Goal: Task Accomplishment & Management: Use online tool/utility

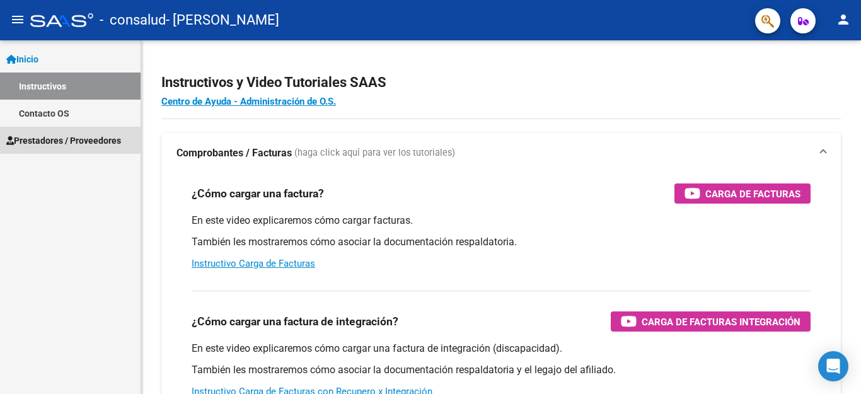
click at [38, 137] on span "Prestadores / Proveedores" at bounding box center [63, 141] width 115 height 14
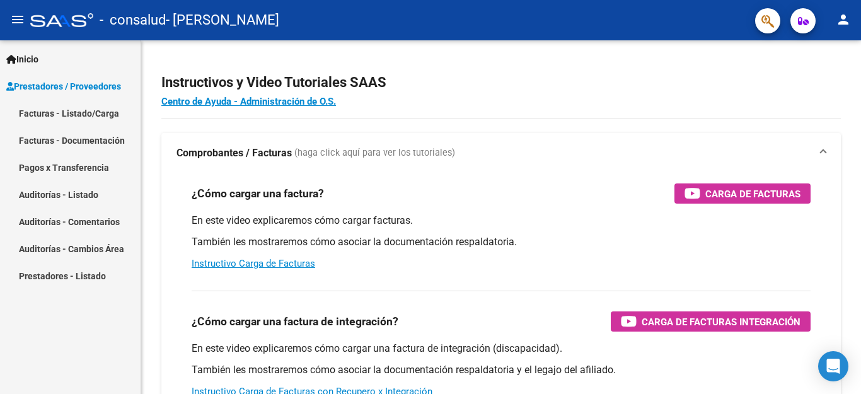
click at [52, 112] on link "Facturas - Listado/Carga" at bounding box center [70, 113] width 141 height 27
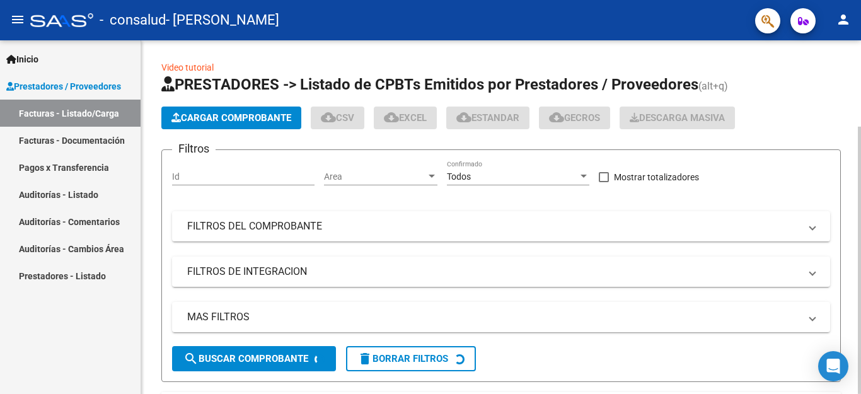
click at [850, 209] on div at bounding box center [859, 260] width 3 height 267
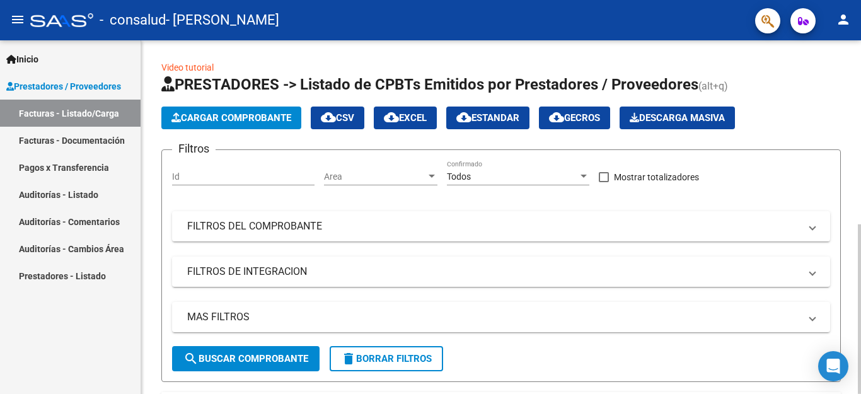
click at [850, 247] on div at bounding box center [859, 217] width 3 height 354
click at [850, 301] on div at bounding box center [859, 217] width 3 height 354
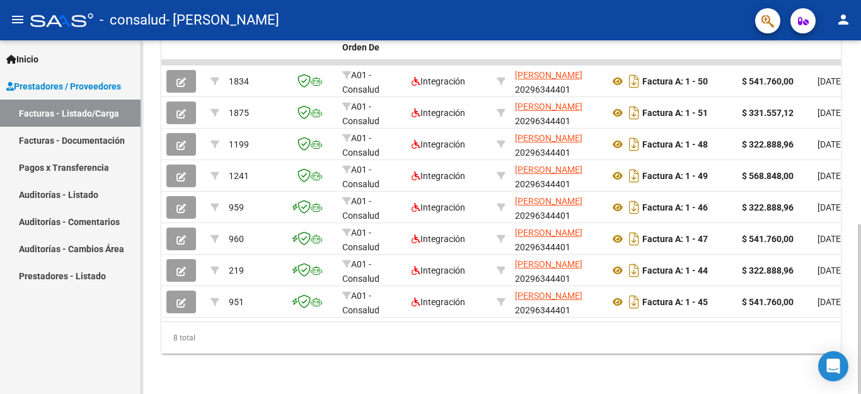
click at [850, 224] on div at bounding box center [859, 309] width 3 height 170
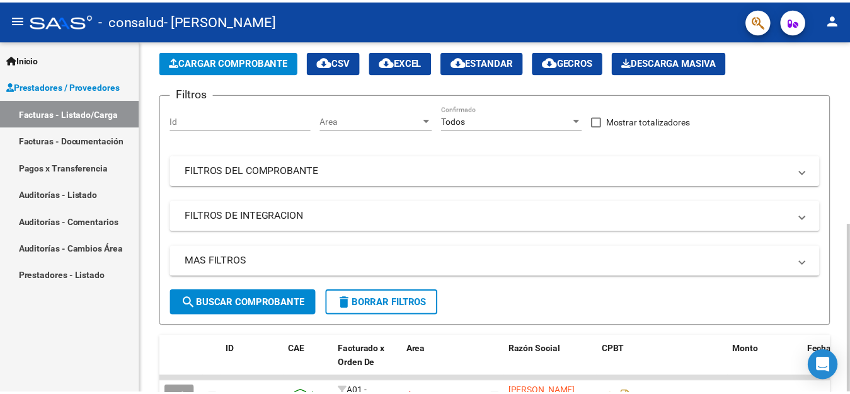
scroll to position [54, 0]
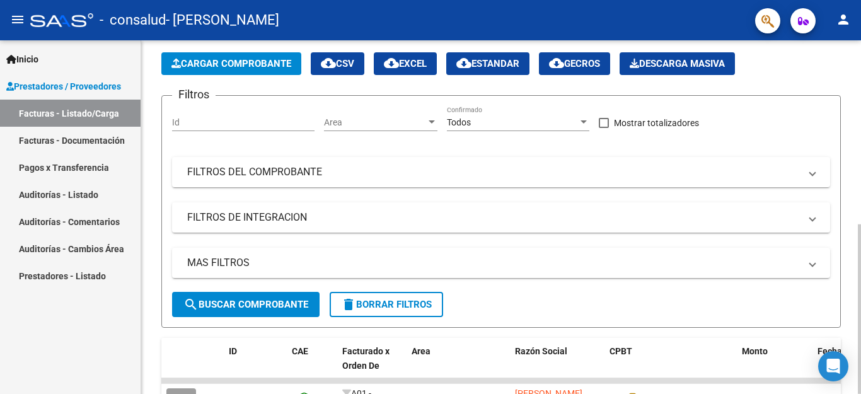
click at [850, 224] on div at bounding box center [859, 309] width 3 height 170
click at [840, 18] on mat-icon "person" at bounding box center [843, 19] width 15 height 15
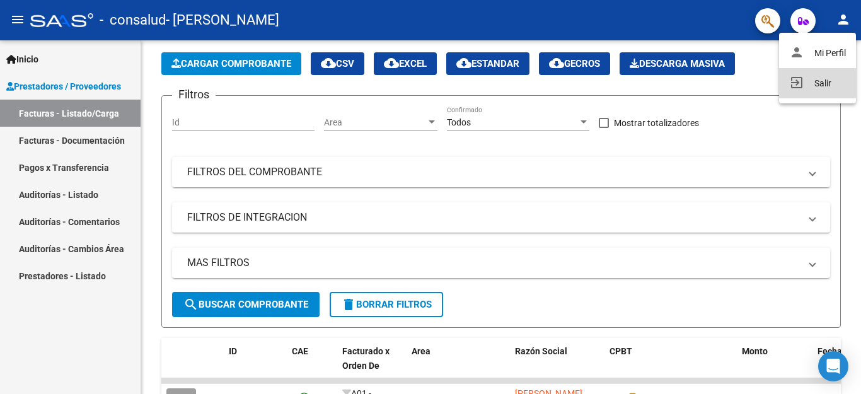
click at [819, 84] on button "exit_to_app Salir" at bounding box center [817, 83] width 77 height 30
